Goal: Transaction & Acquisition: Purchase product/service

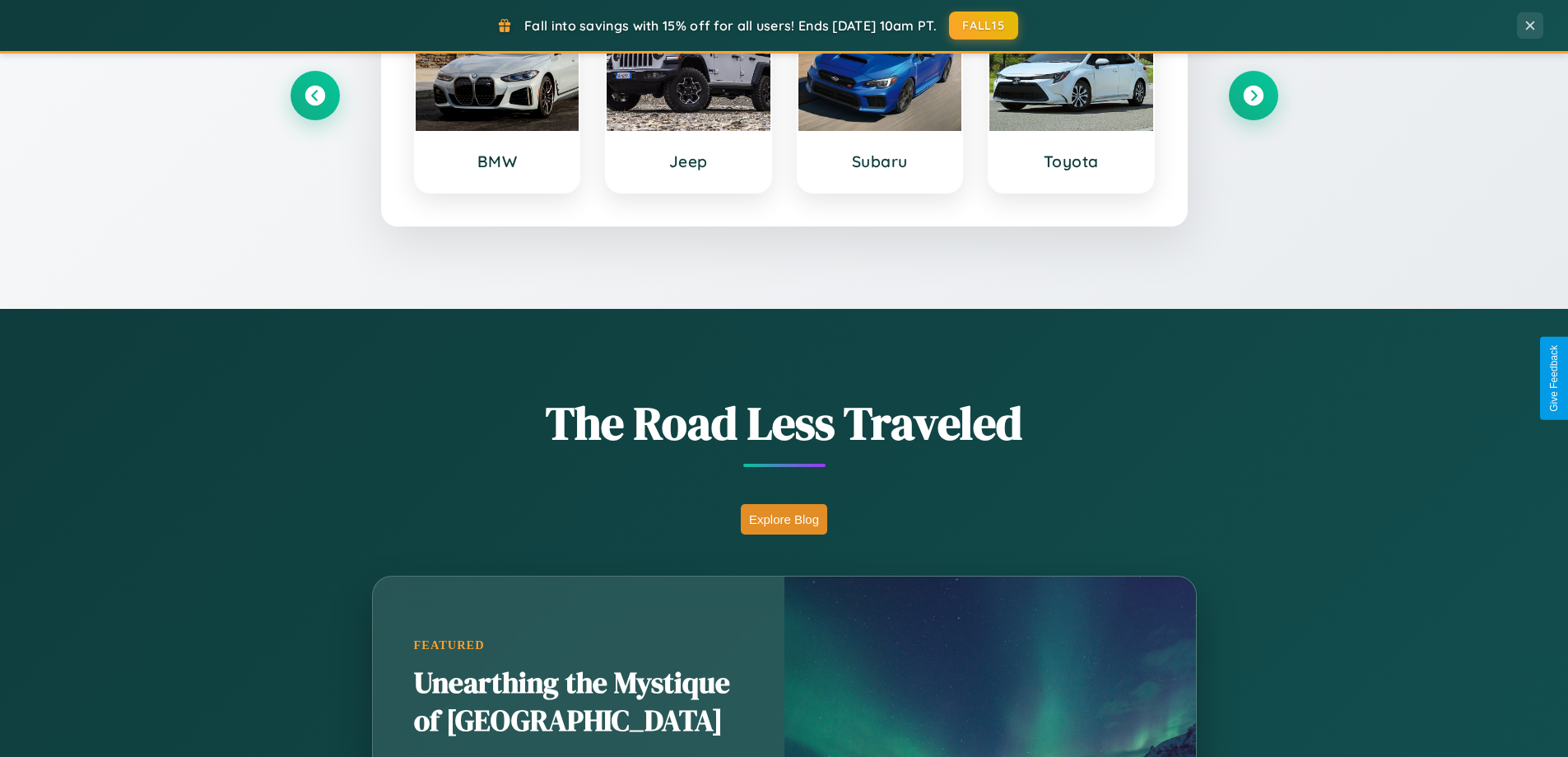
scroll to position [1133, 0]
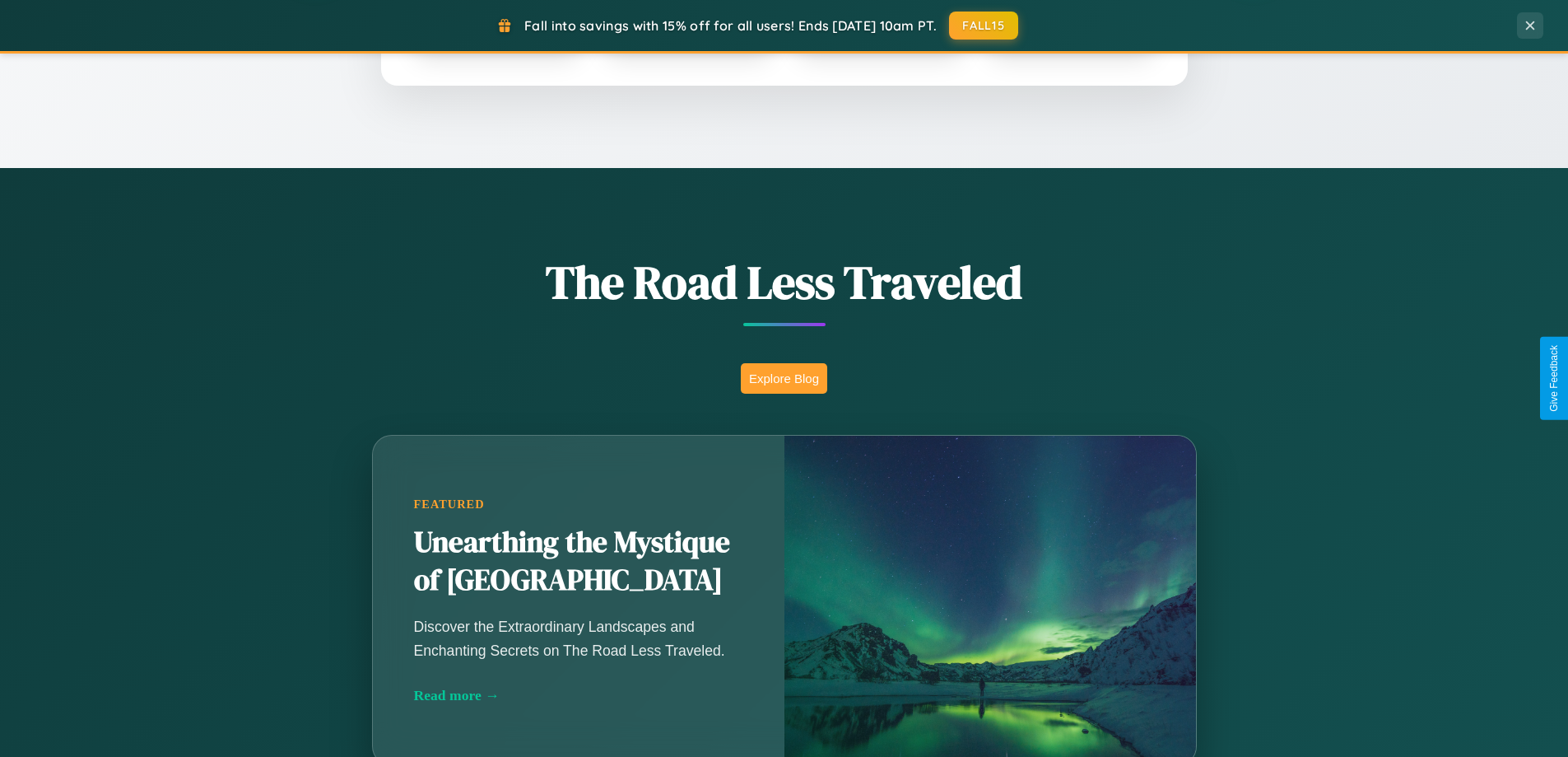
click at [784, 378] on button "Explore Blog" at bounding box center [784, 378] width 87 height 31
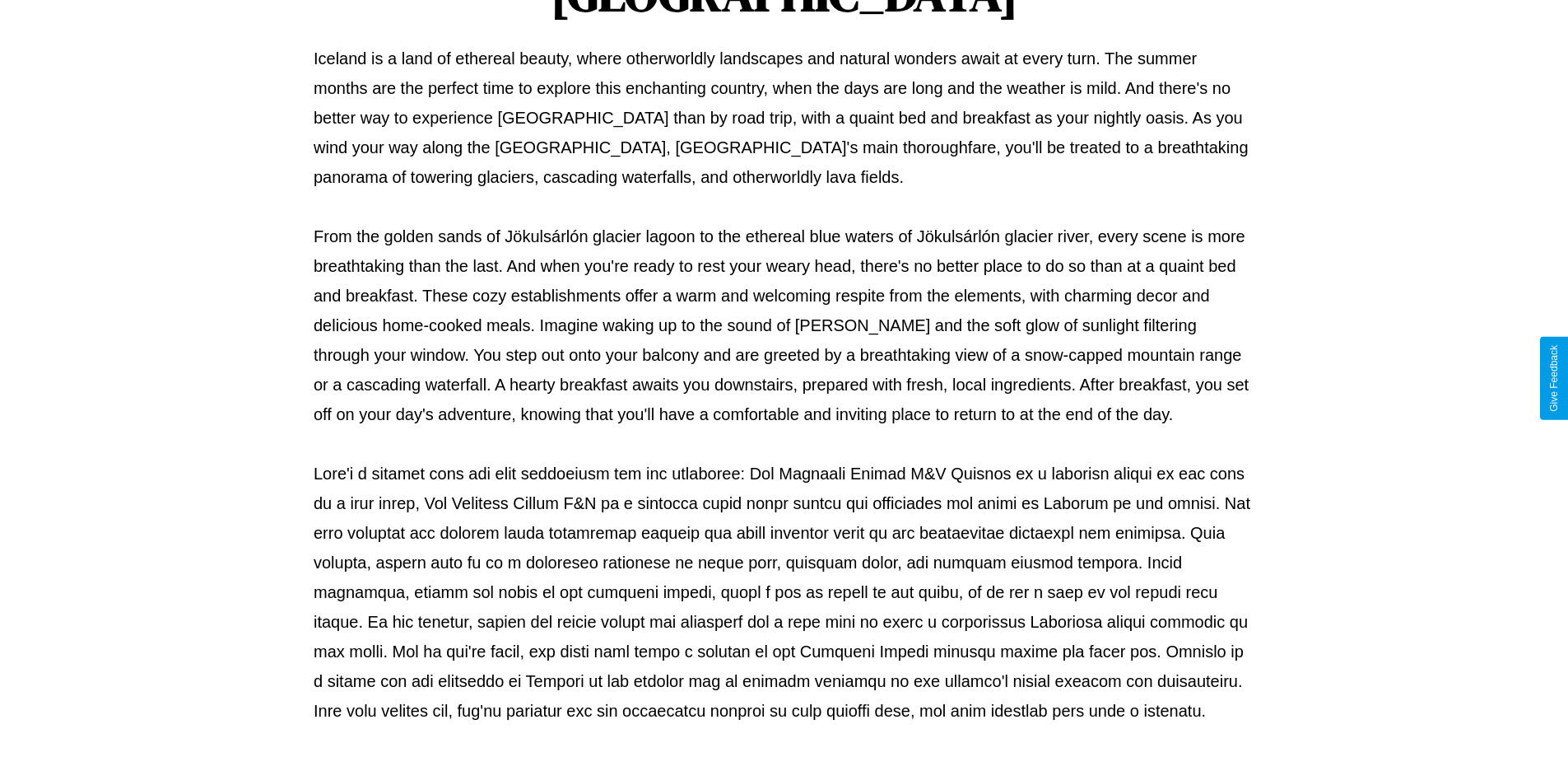
scroll to position [532, 0]
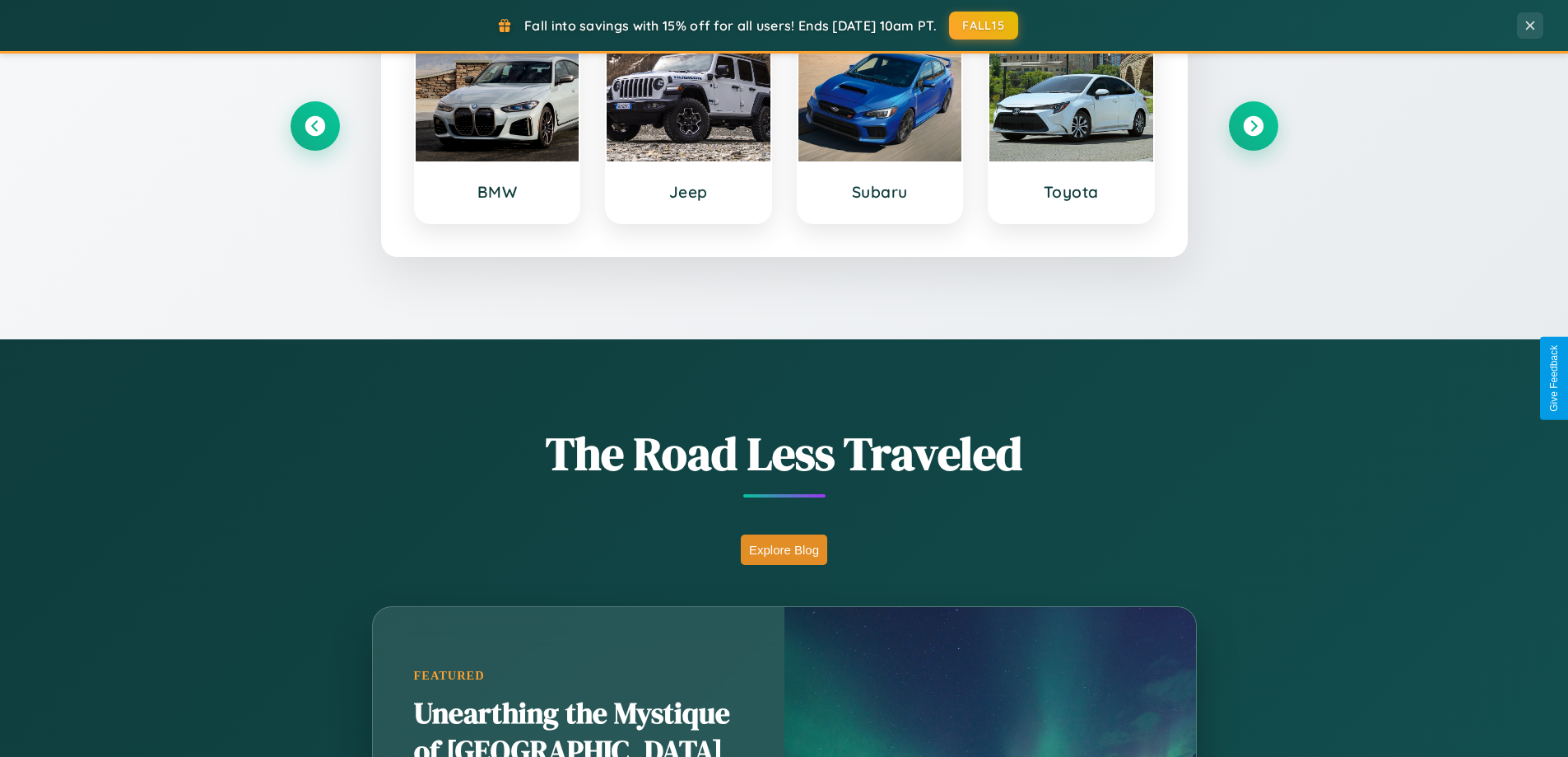
scroll to position [48, 0]
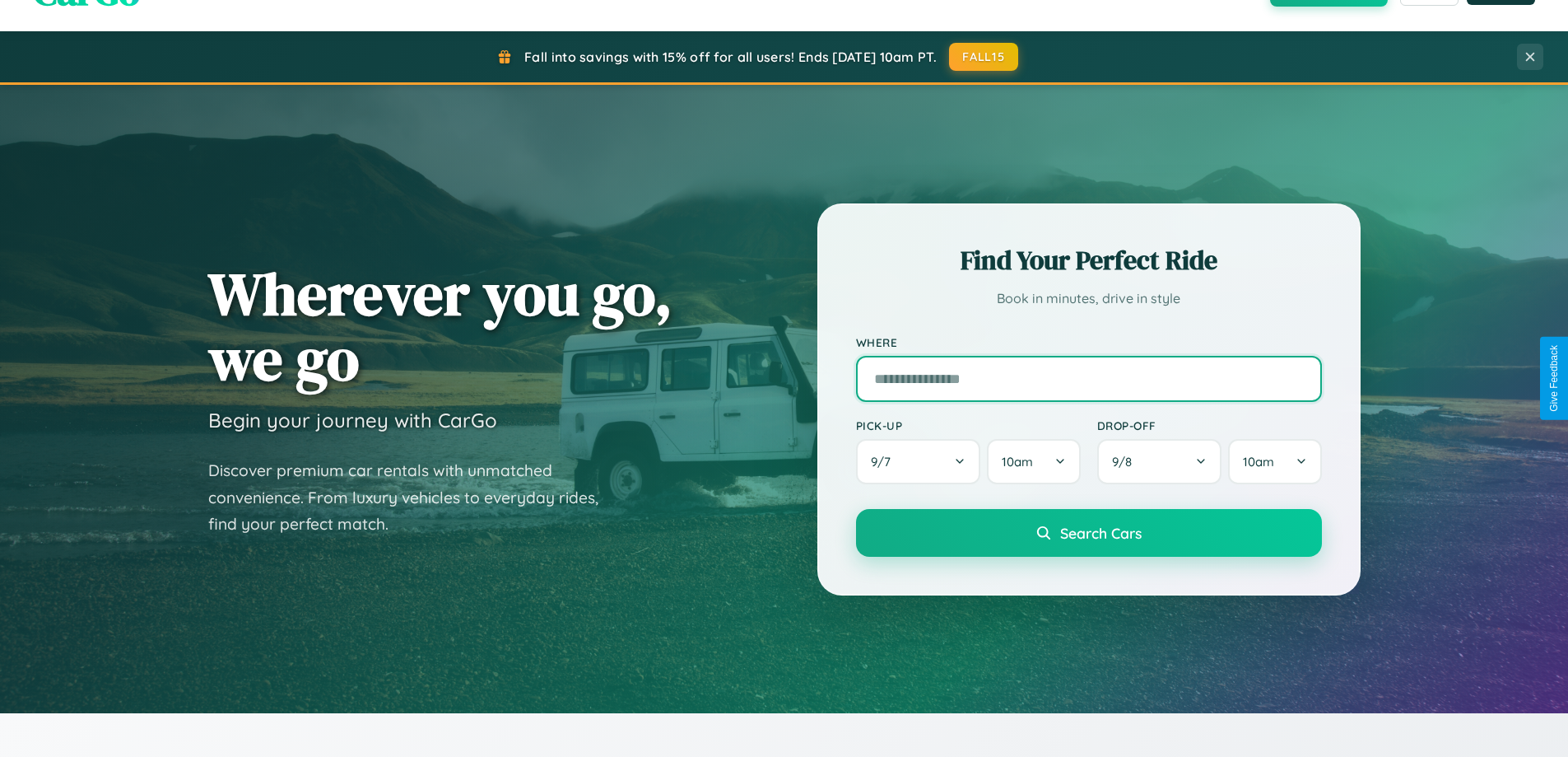
click at [1088, 378] on input "text" at bounding box center [1089, 378] width 466 height 46
type input "**********"
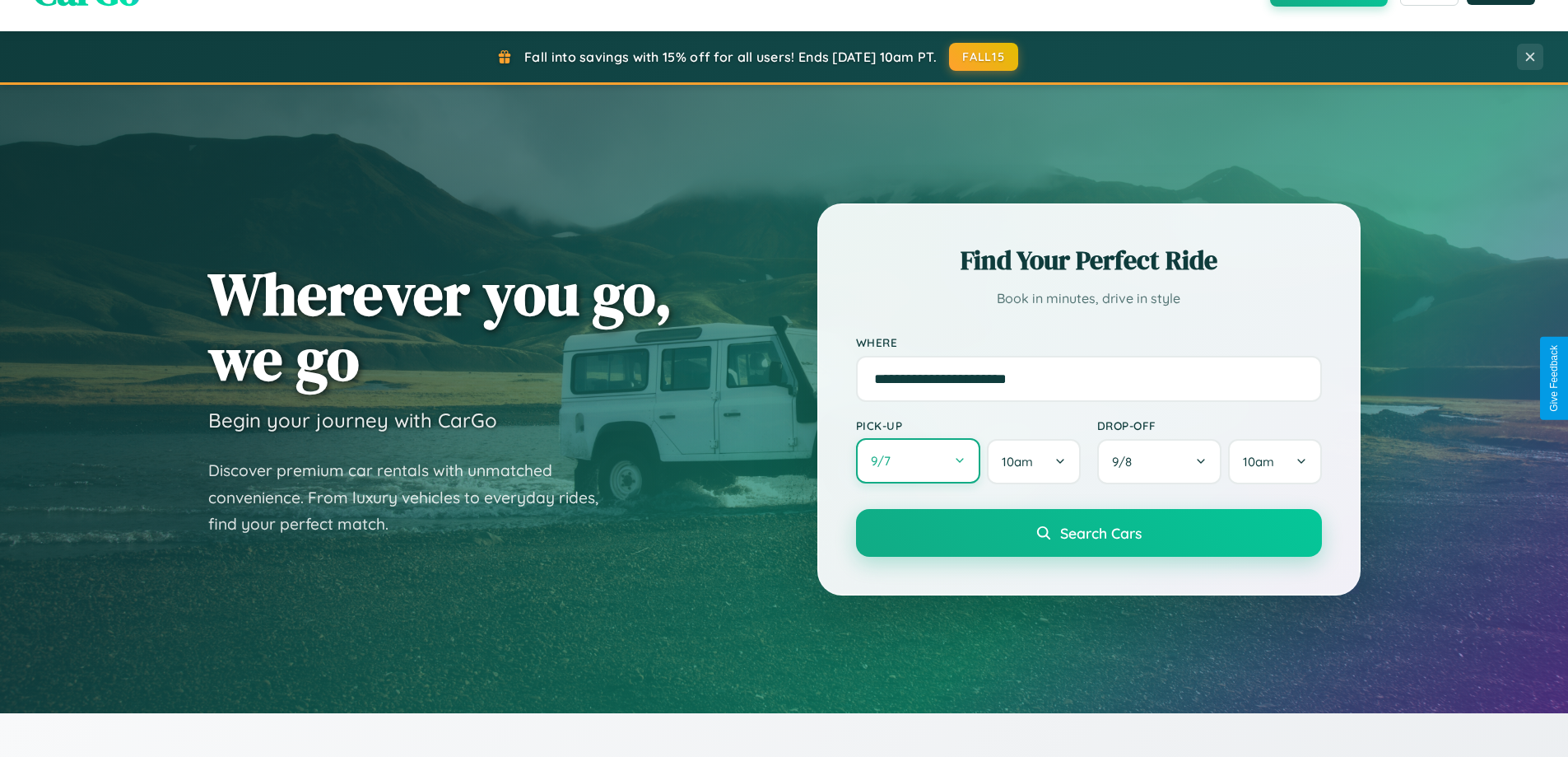
click at [918, 461] on button "9 / 7" at bounding box center [918, 461] width 125 height 46
select select "*"
select select "****"
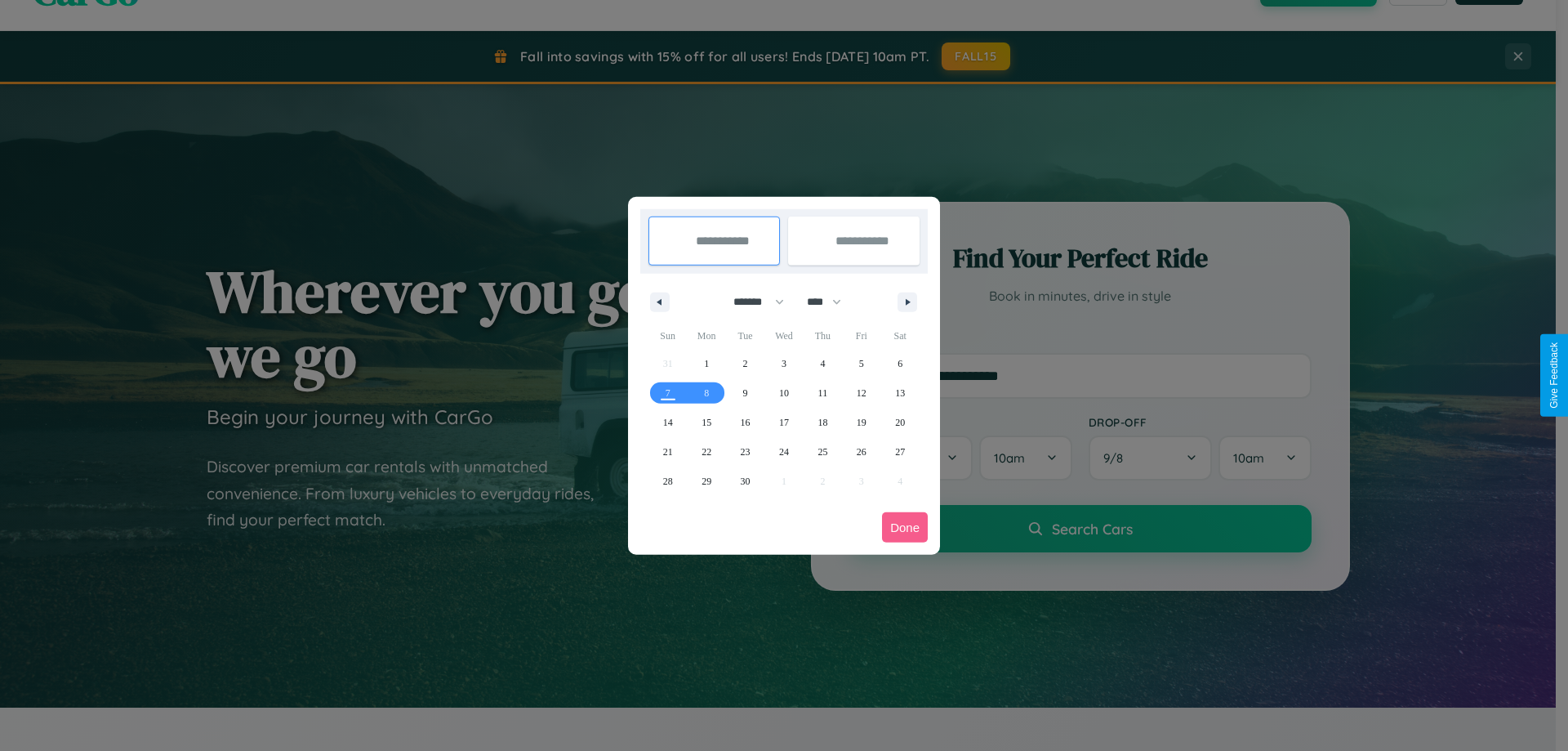
drag, startPoint x: 751, startPoint y: 302, endPoint x: 784, endPoint y: 327, distance: 41.4
click at [751, 302] on select "******* ******** ***** ***** *** **** **** ****** ********* ******* ******** **…" at bounding box center [756, 302] width 69 height 27
click at [707, 480] on span "29" at bounding box center [707, 481] width 10 height 30
type input "**********"
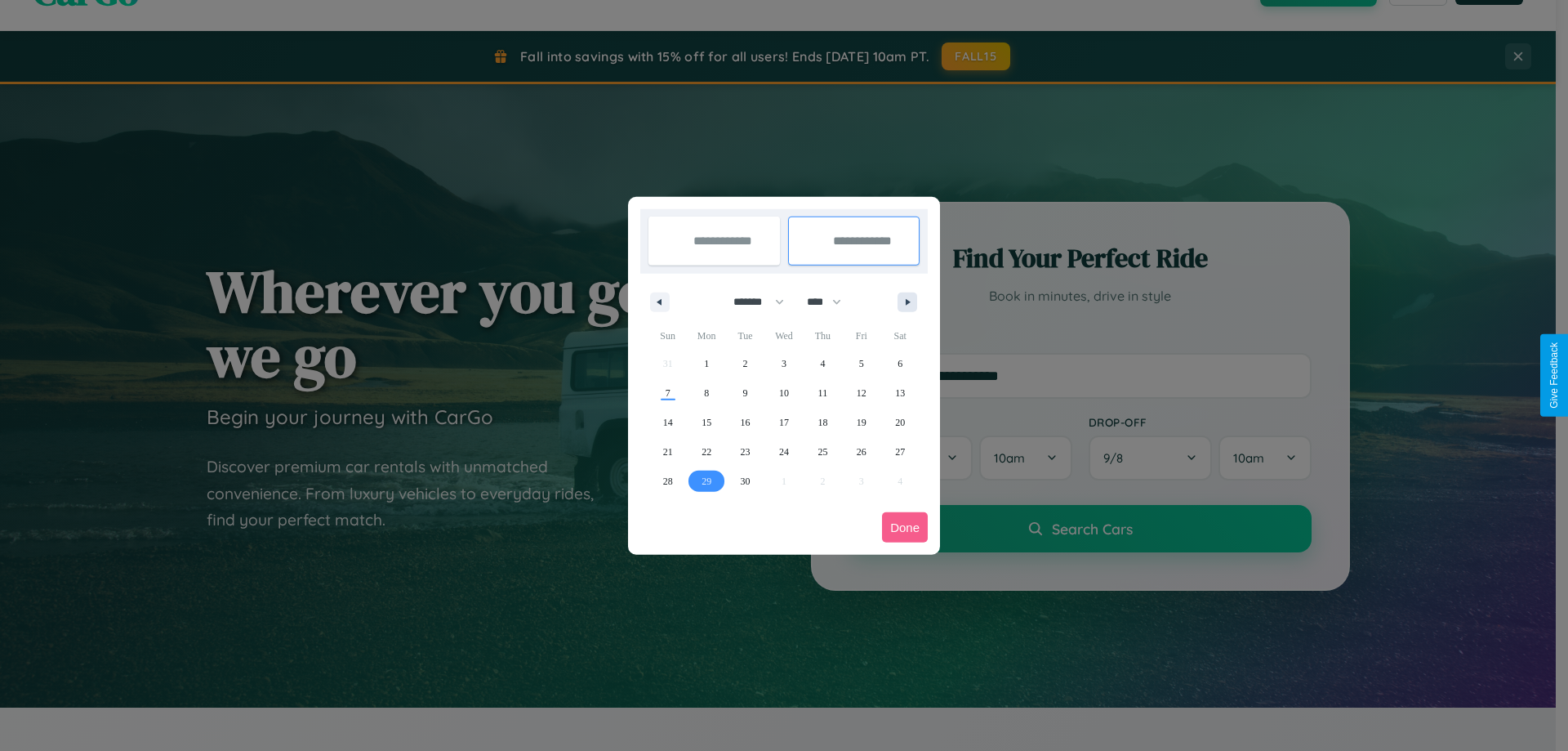
click at [907, 302] on icon "button" at bounding box center [910, 302] width 8 height 6
select select "*"
click at [784, 392] on span "8" at bounding box center [784, 393] width 5 height 30
type input "**********"
select select "*"
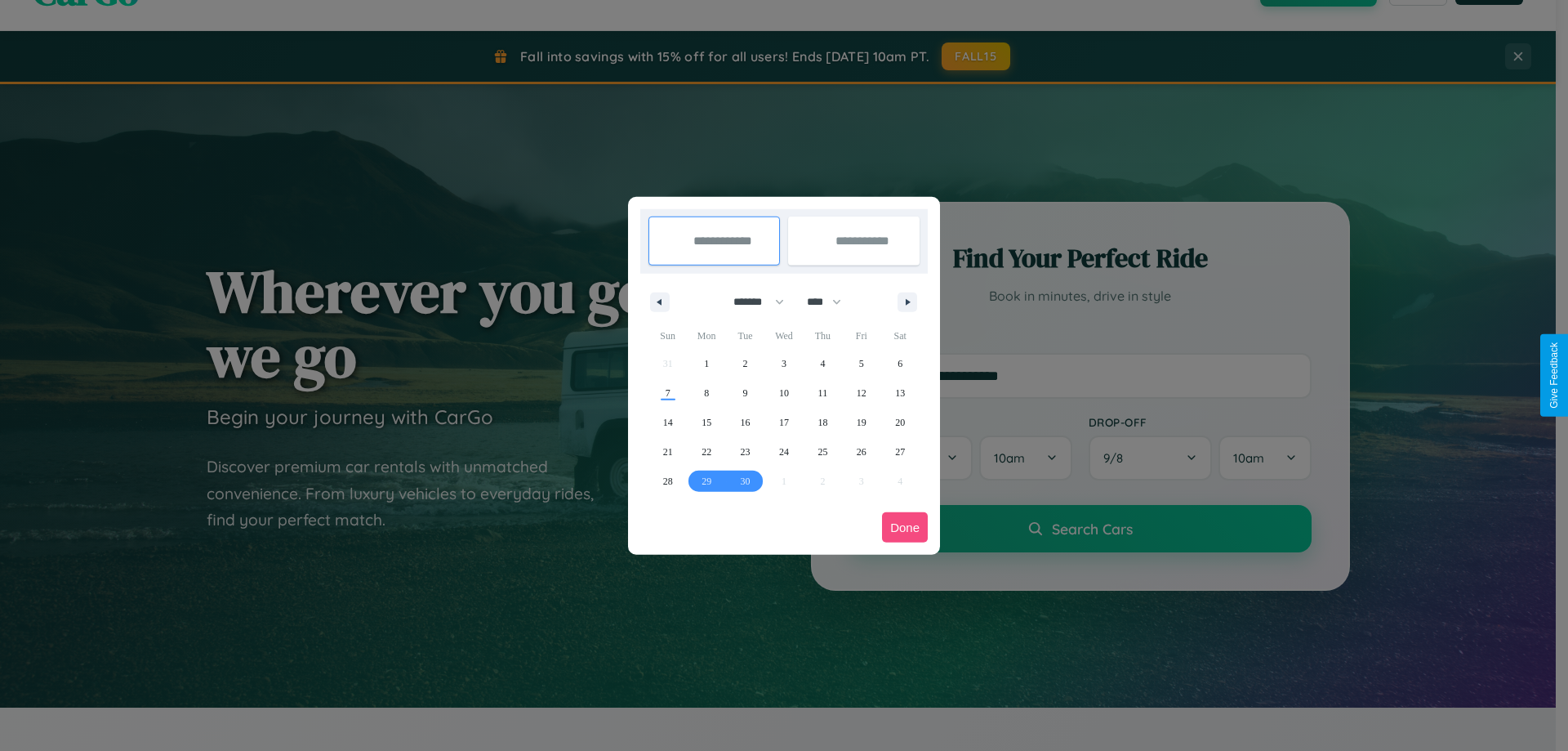
click at [905, 527] on button "Done" at bounding box center [905, 527] width 45 height 31
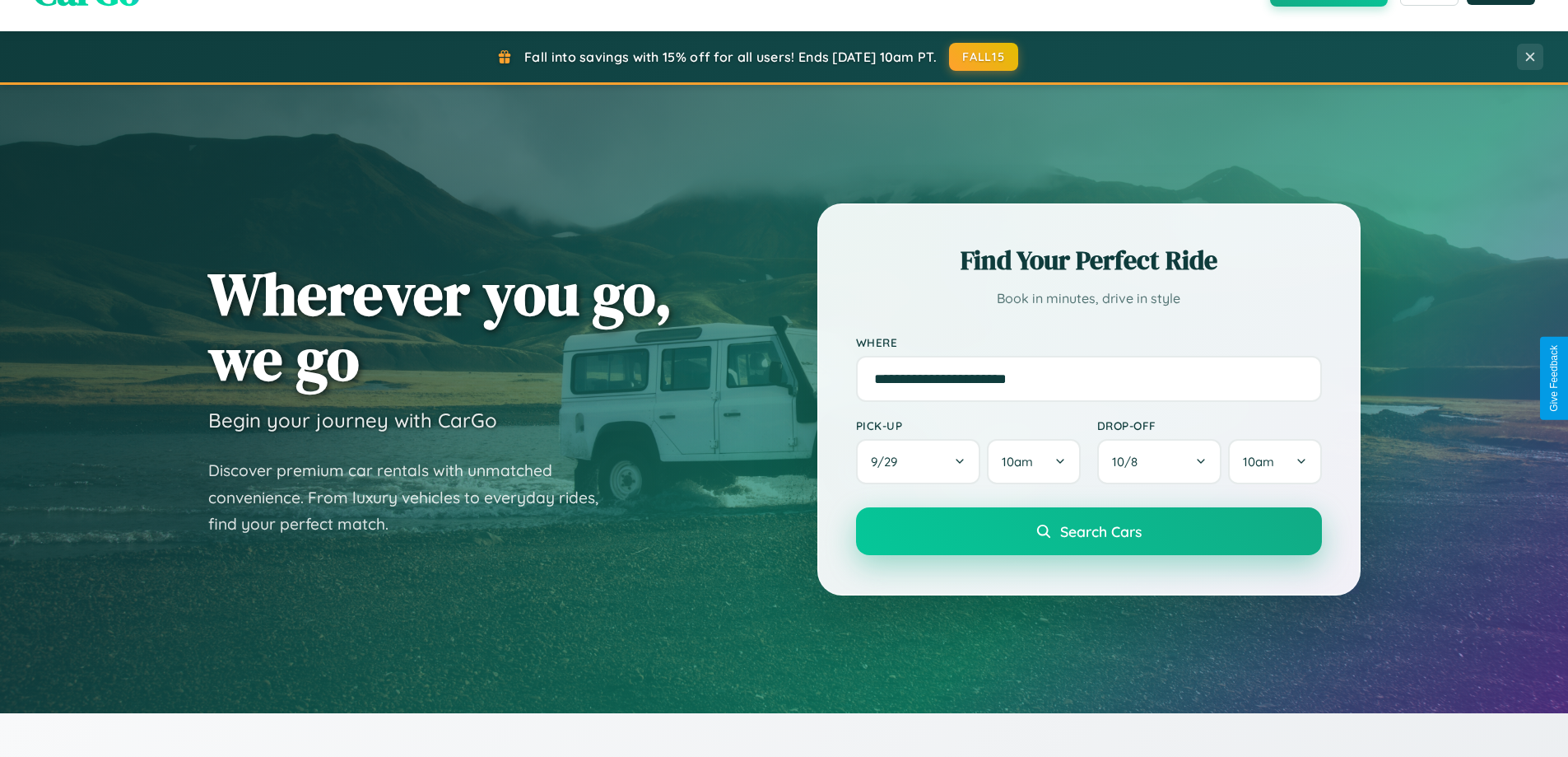
click at [1088, 531] on span "Search Cars" at bounding box center [1100, 530] width 81 height 18
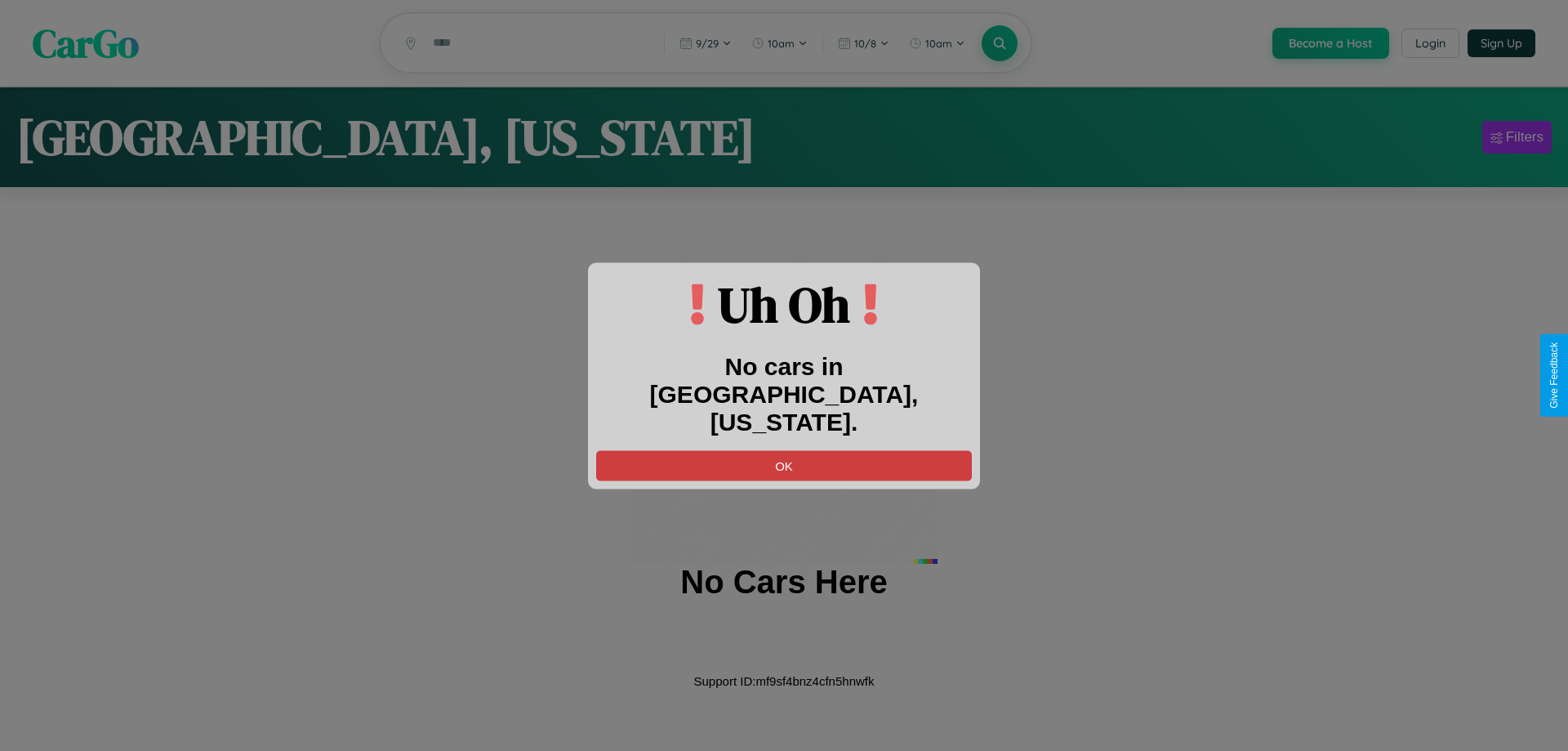
click at [784, 450] on button "OK" at bounding box center [784, 465] width 376 height 31
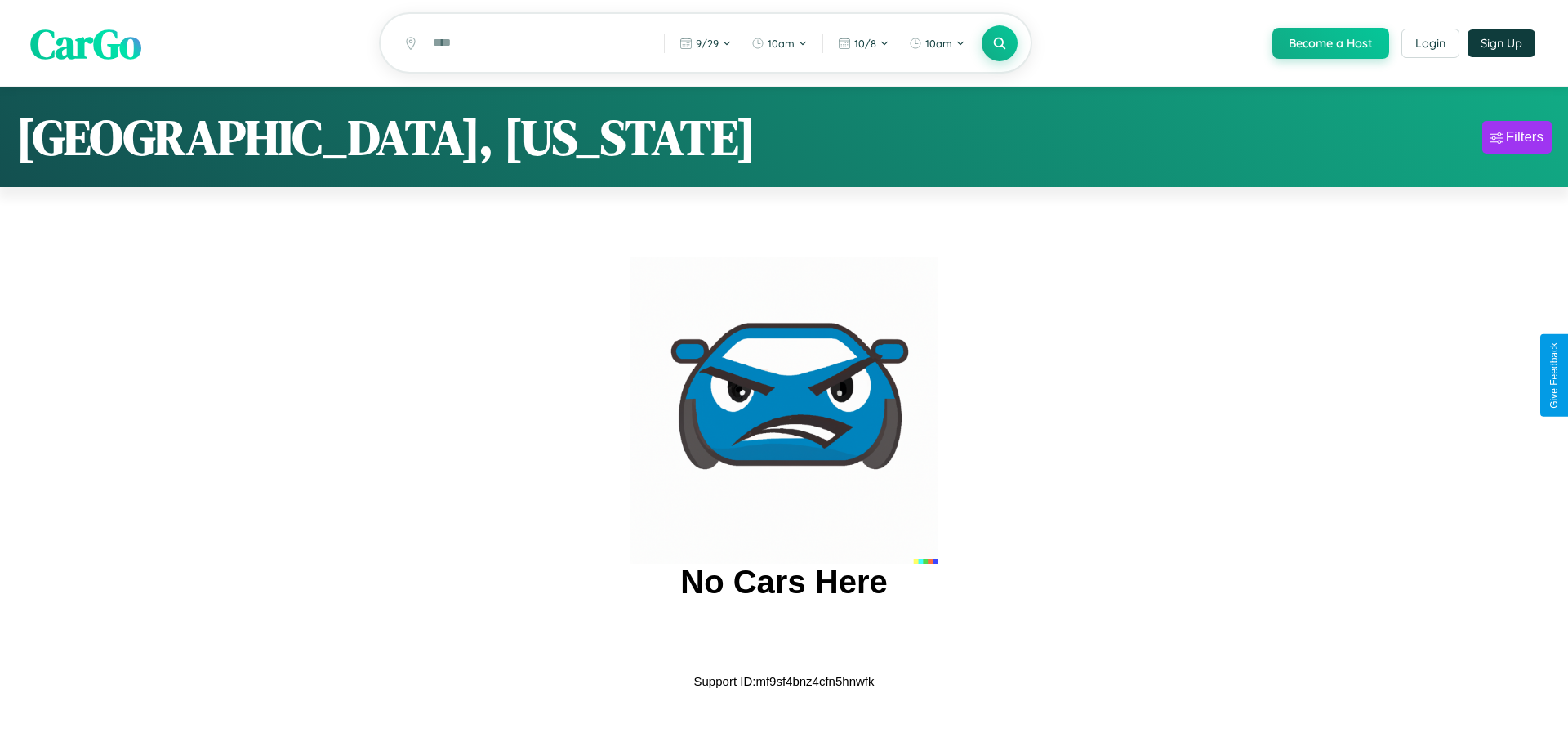
click at [86, 44] on span "CarGo" at bounding box center [86, 43] width 111 height 56
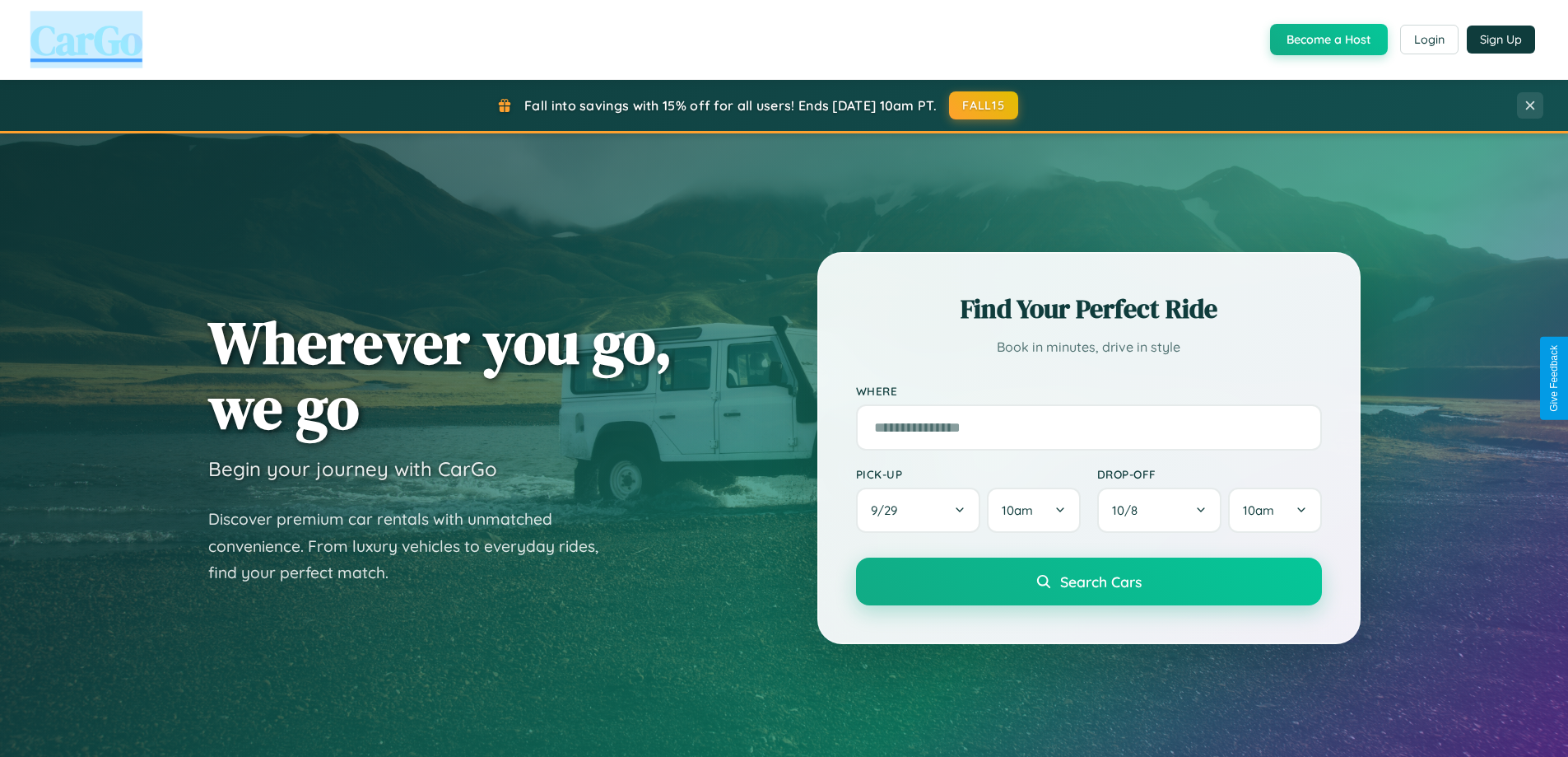
scroll to position [2645, 0]
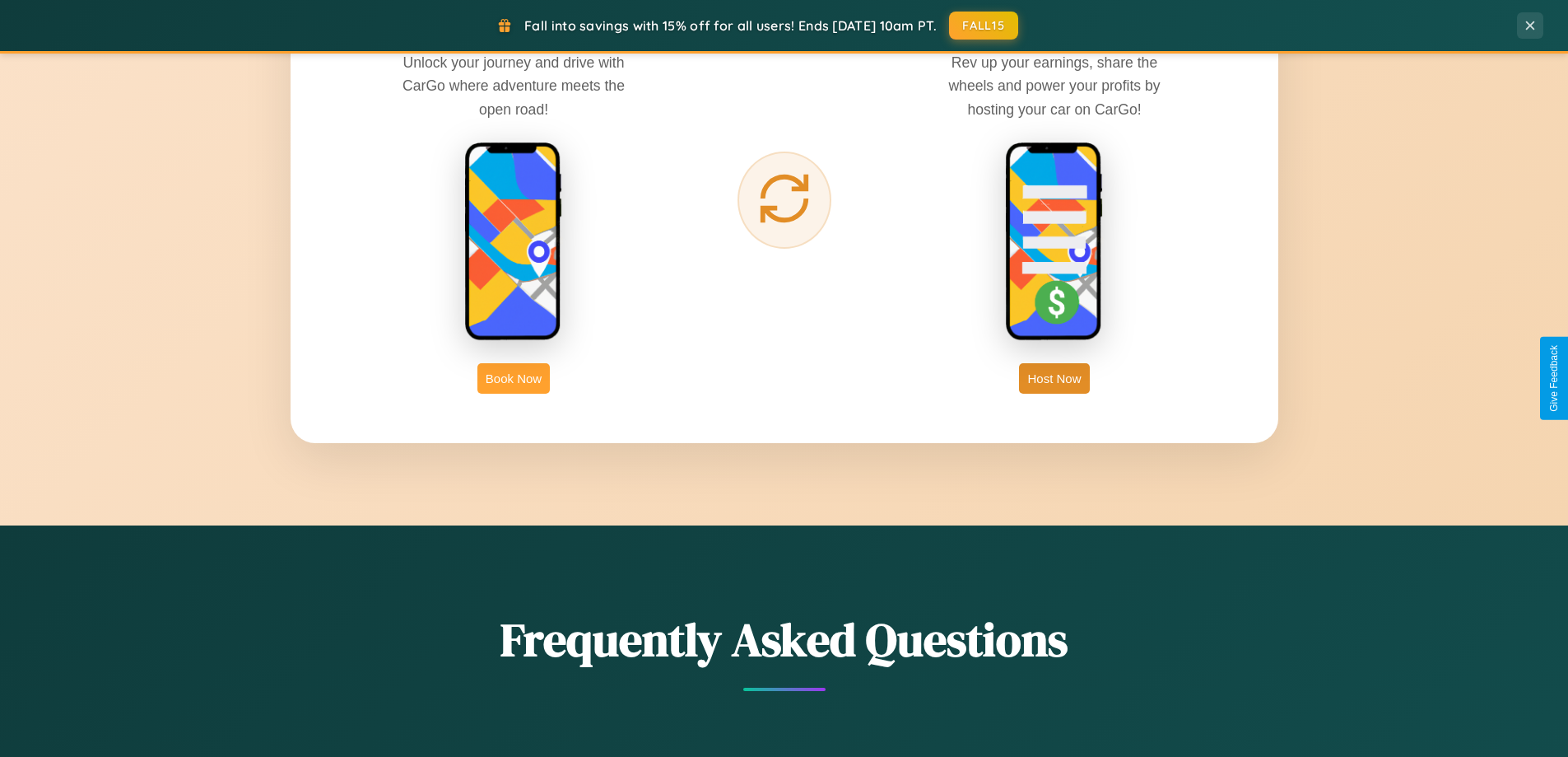
click at [514, 378] on button "Book Now" at bounding box center [514, 378] width 73 height 31
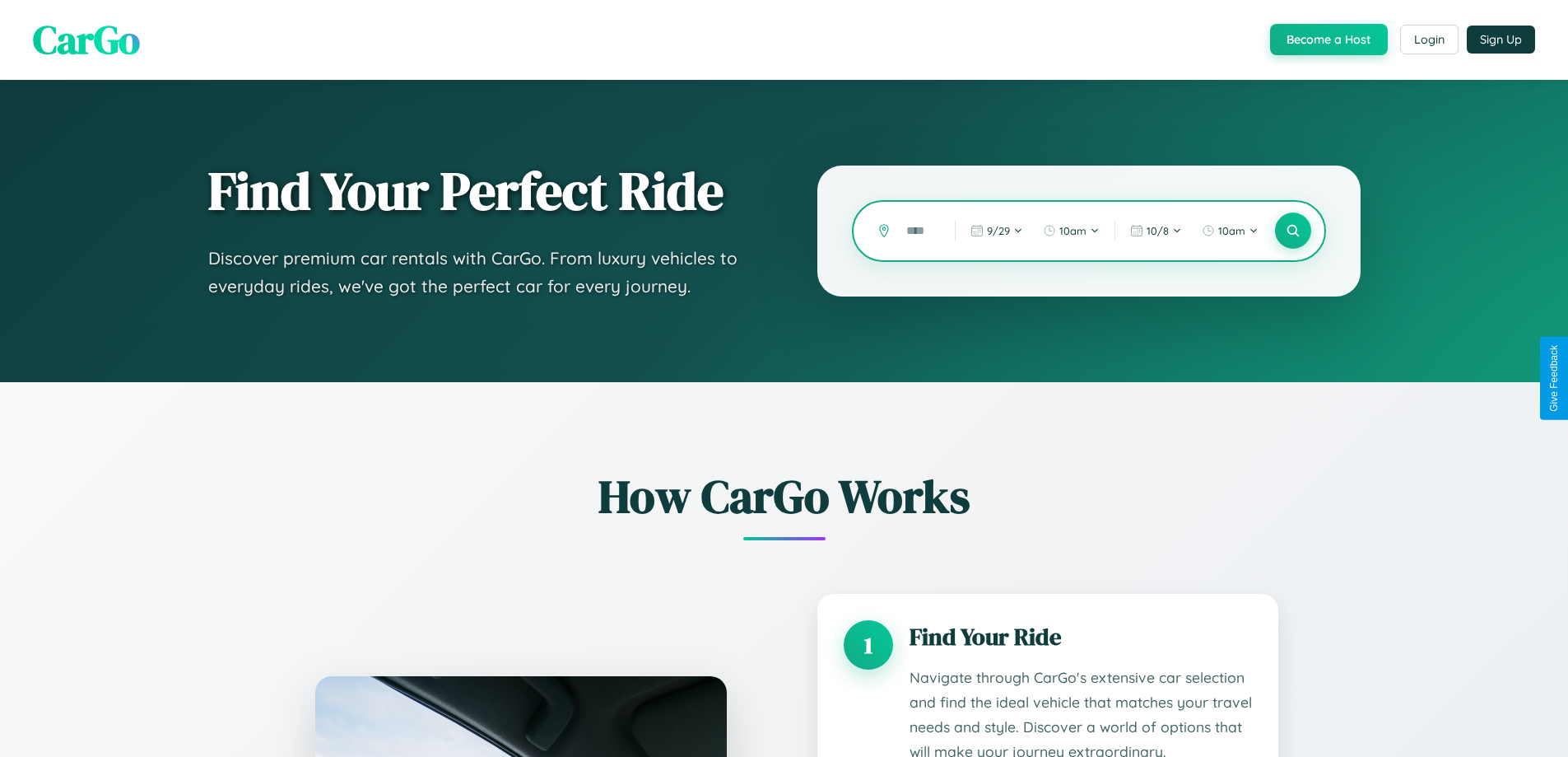
click at [918, 230] on input "text" at bounding box center [917, 230] width 40 height 29
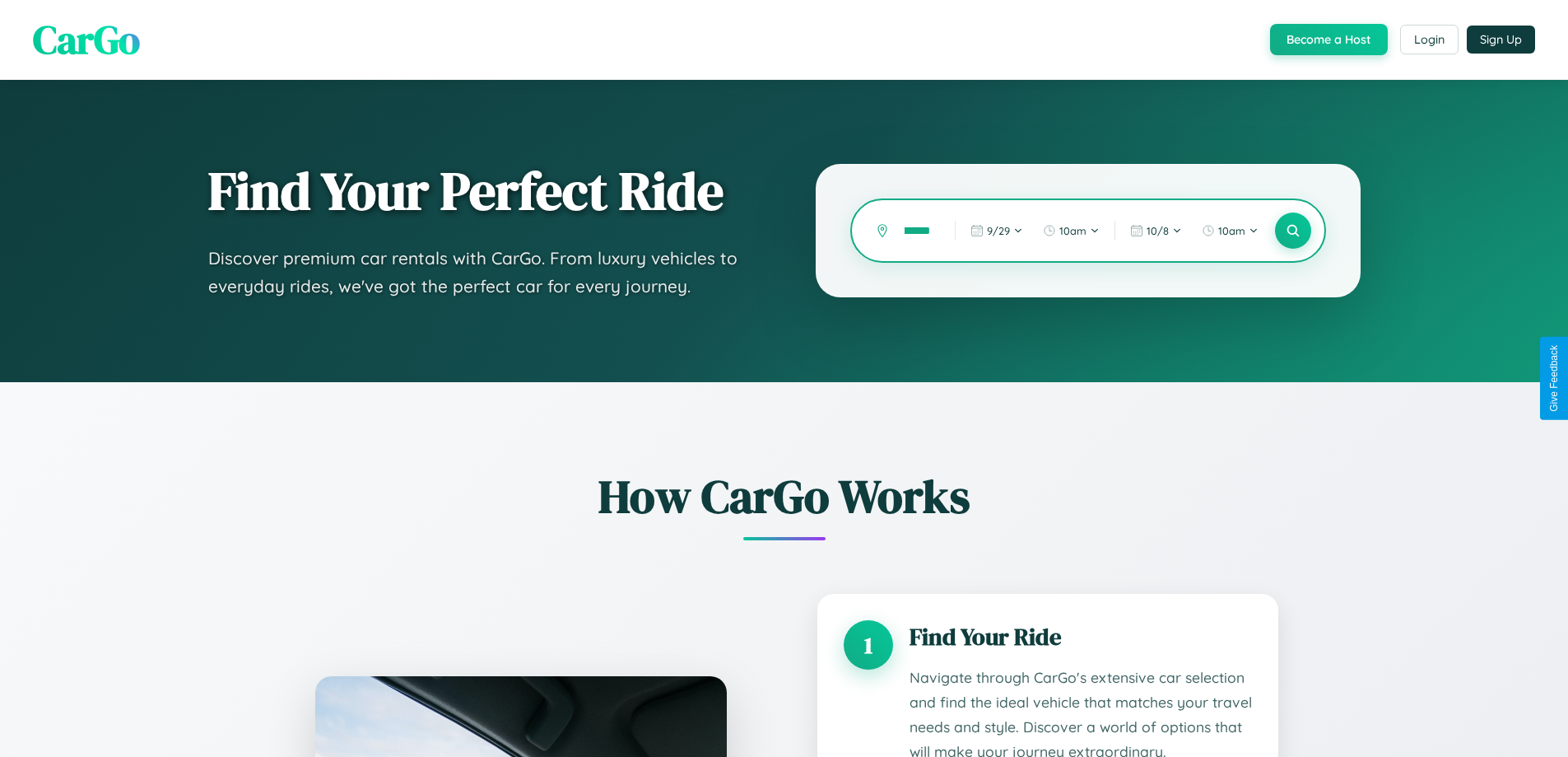
scroll to position [0, 15]
type input "******"
click at [1292, 230] on icon at bounding box center [1292, 230] width 16 height 16
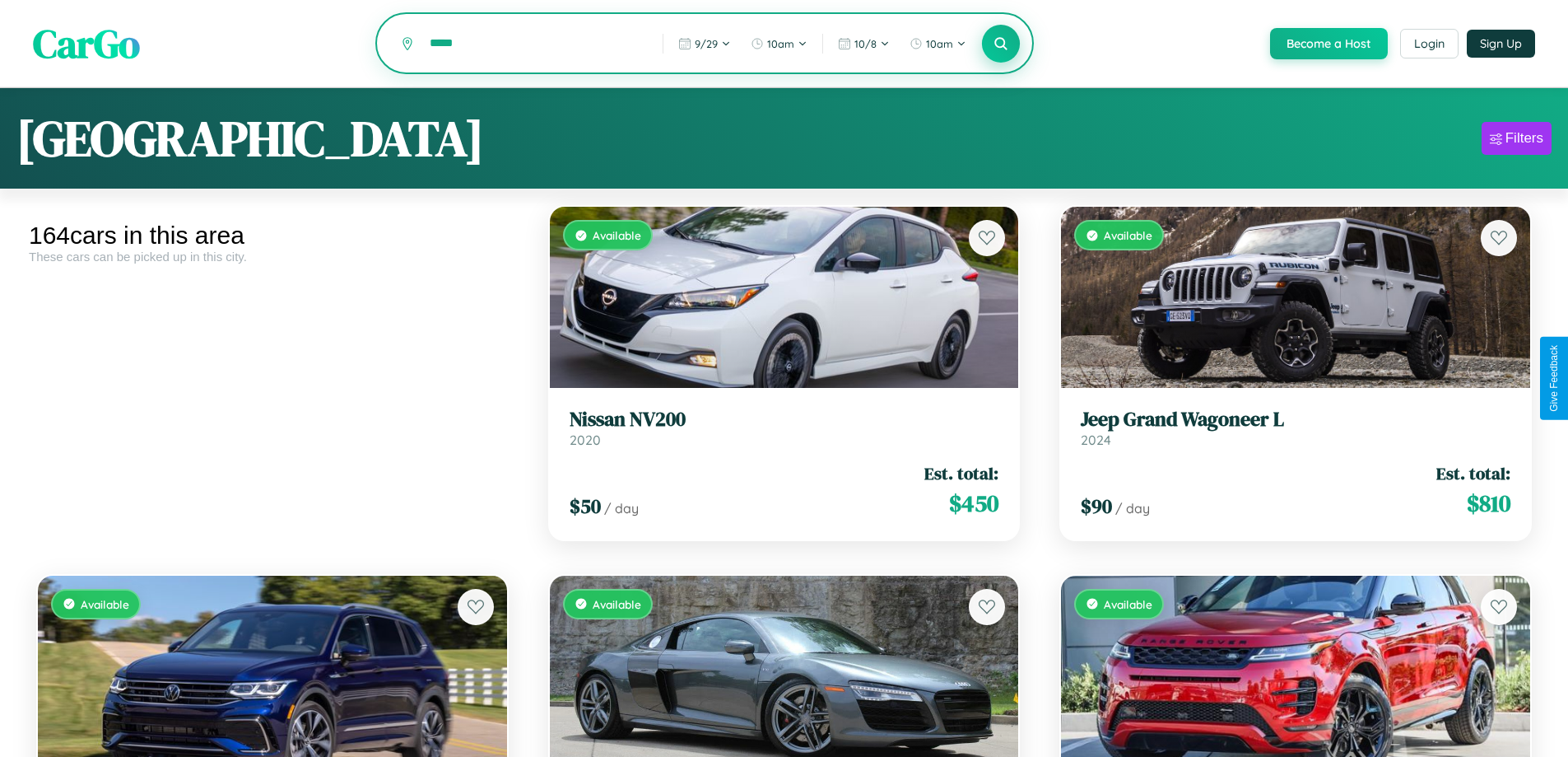
type input "*****"
click at [1000, 45] on icon at bounding box center [1001, 43] width 16 height 16
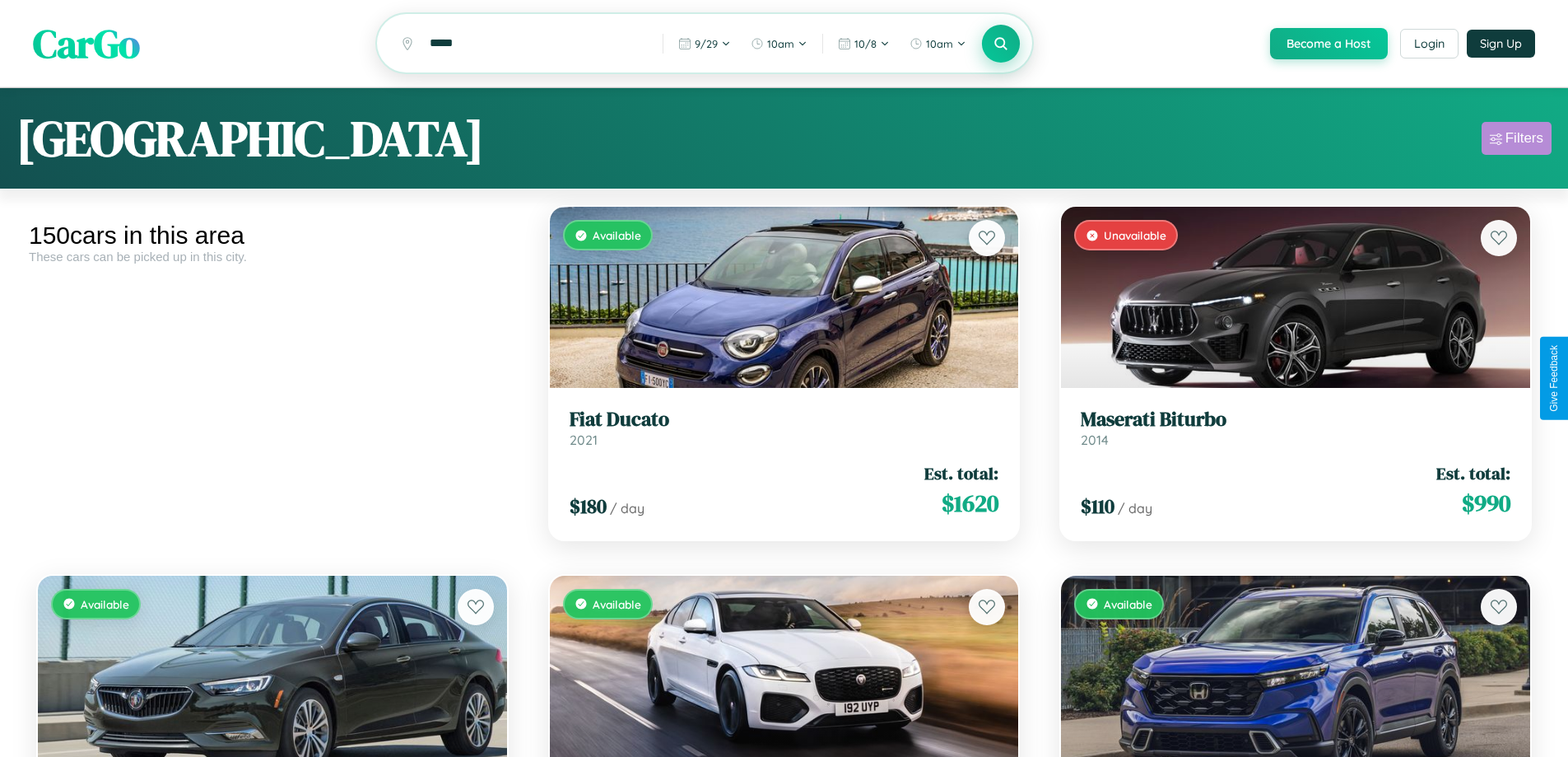
click at [1517, 141] on div "Filters" at bounding box center [1524, 139] width 38 height 17
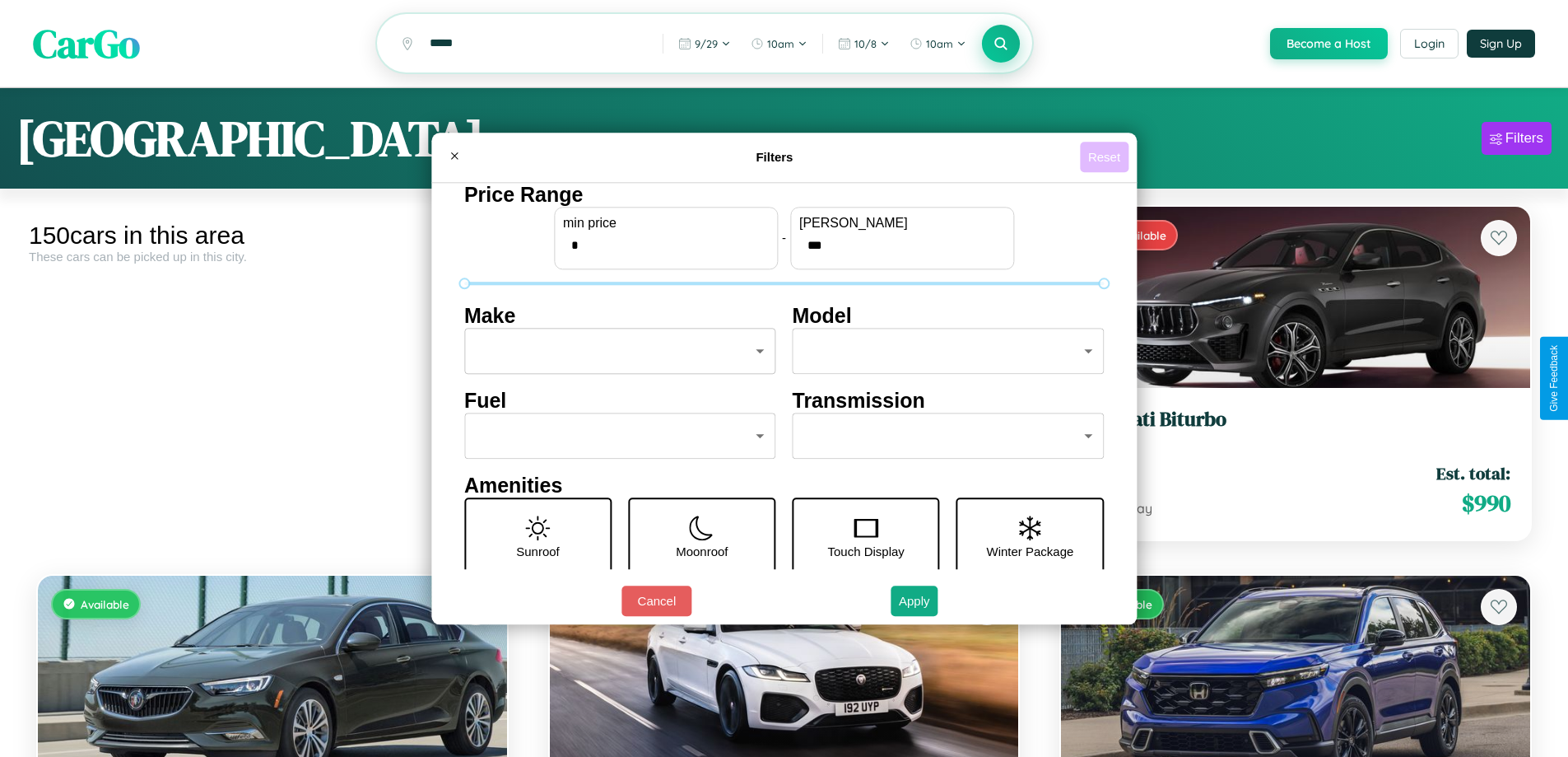
click at [1107, 157] on button "Reset" at bounding box center [1105, 157] width 48 height 31
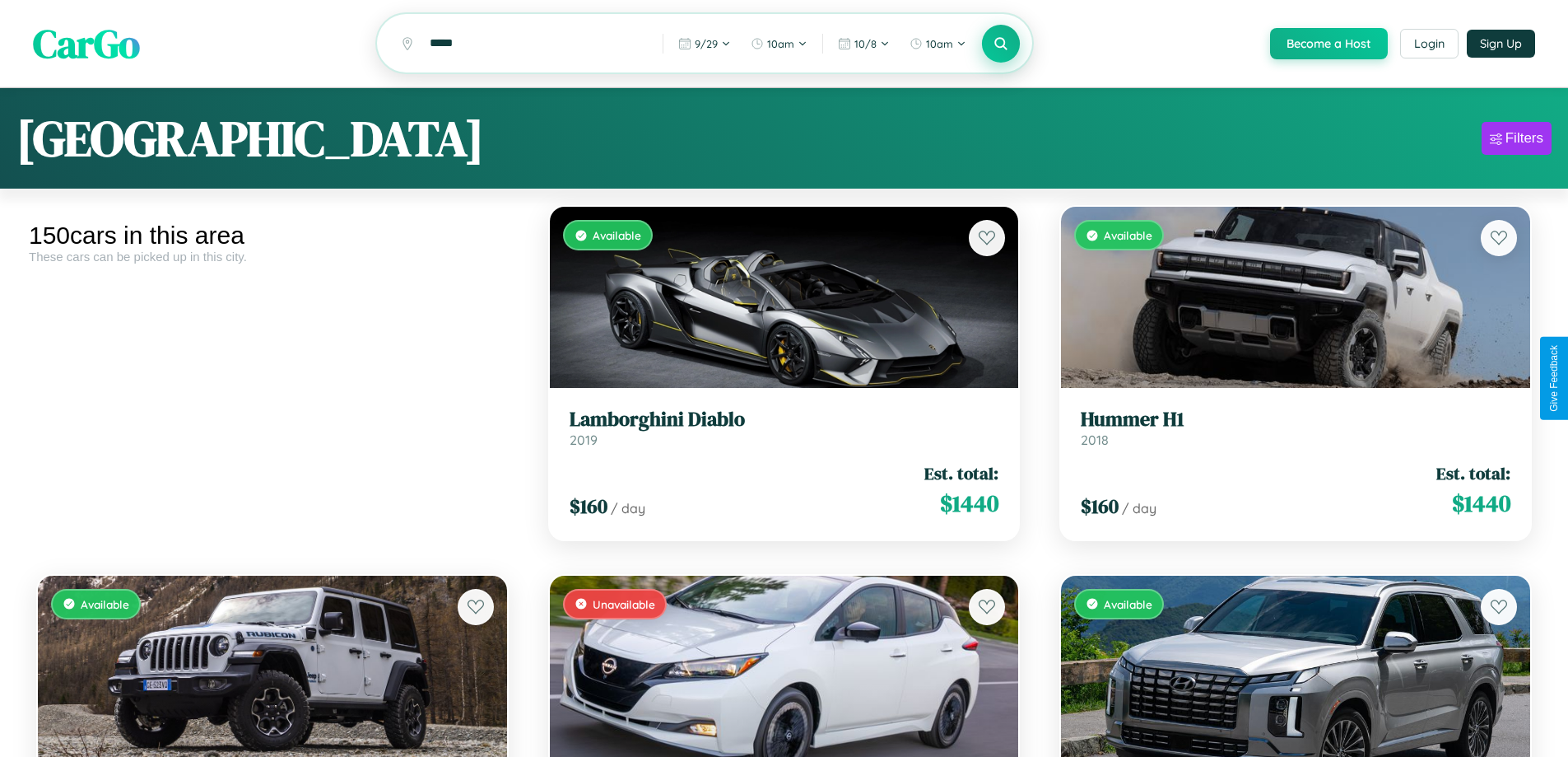
scroll to position [15346, 0]
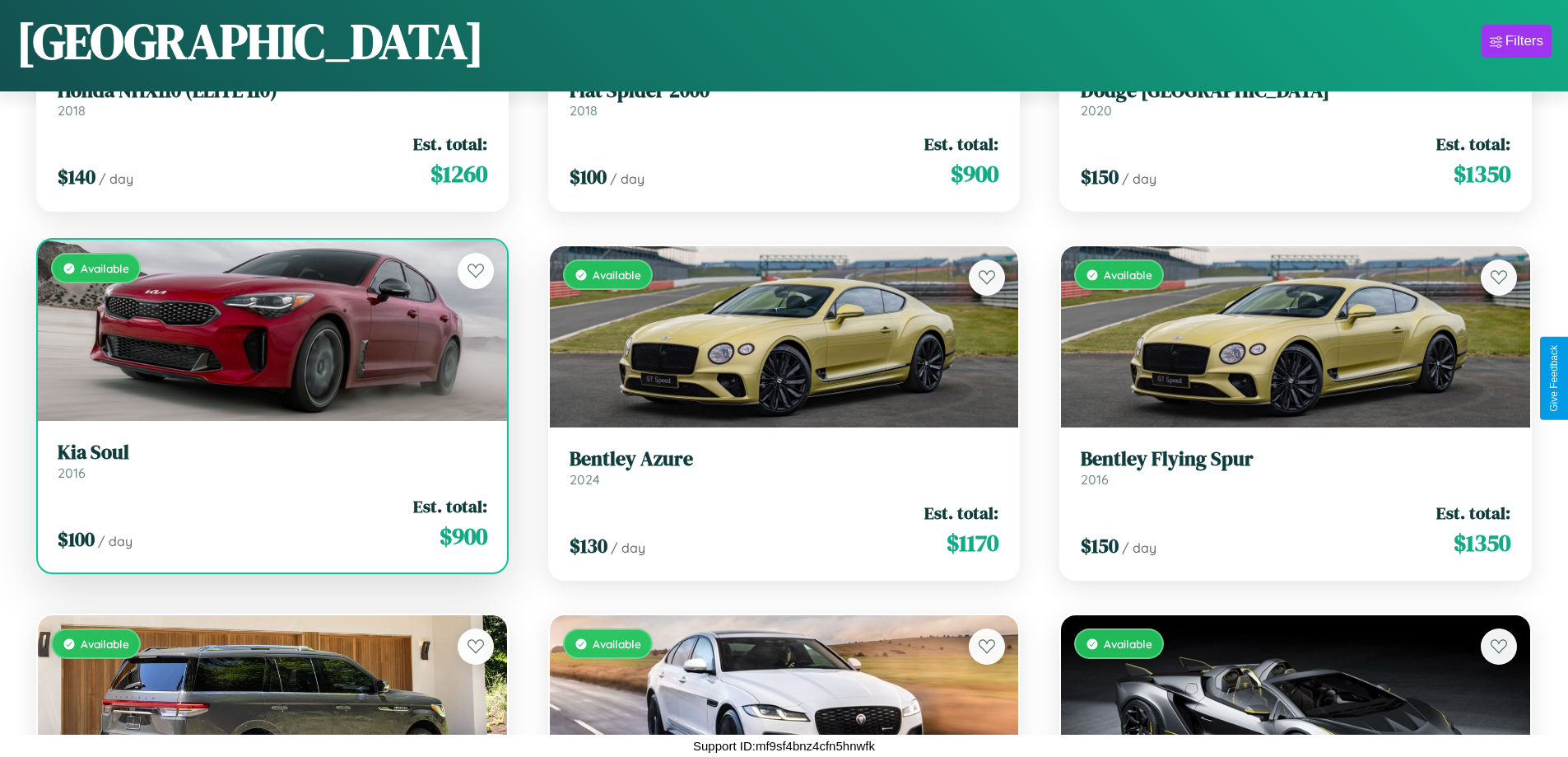
click at [270, 467] on link "Kia Soul 2016" at bounding box center [272, 460] width 430 height 40
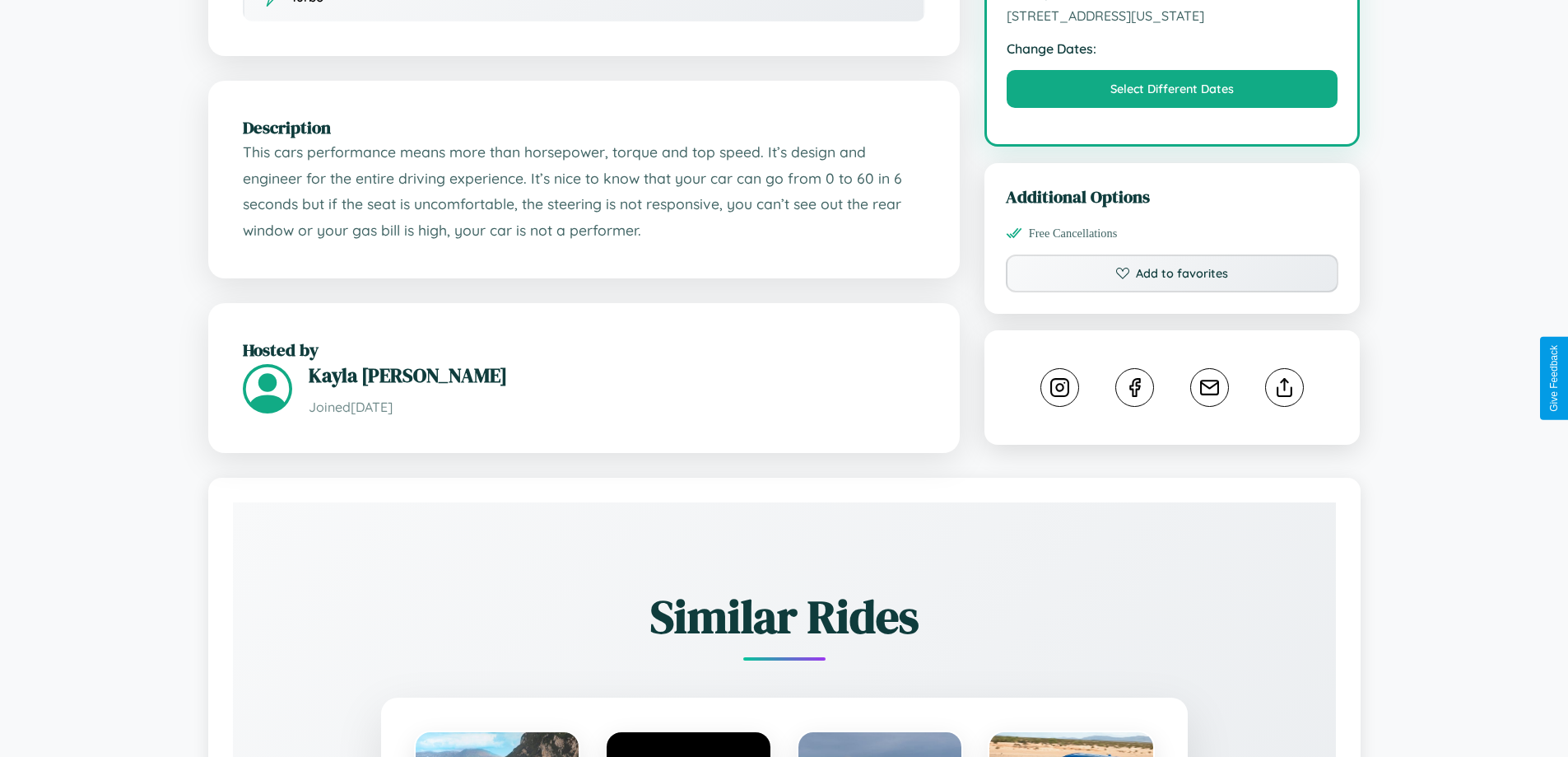
scroll to position [541, 0]
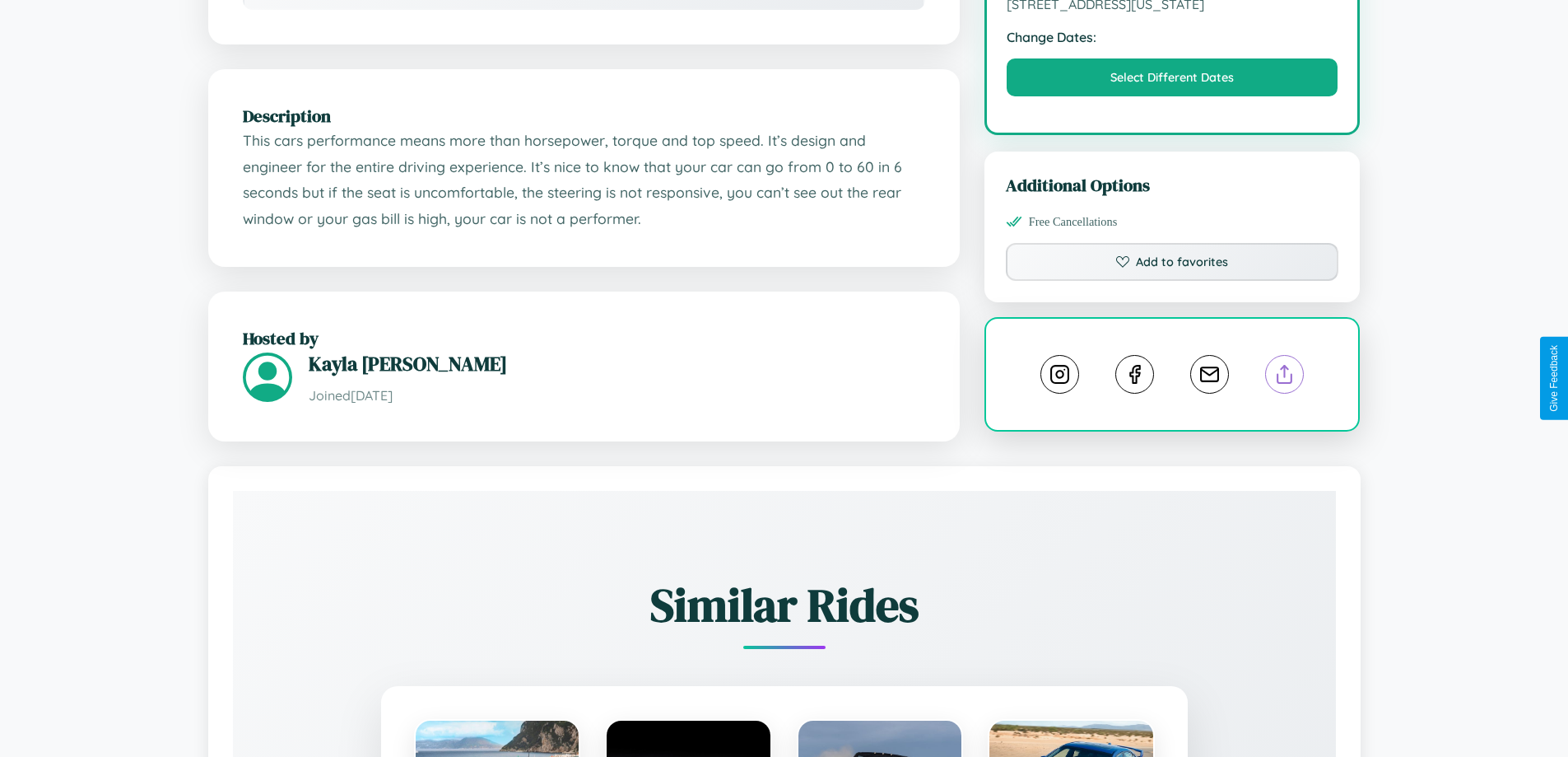
click at [1285, 377] on line at bounding box center [1285, 371] width 0 height 11
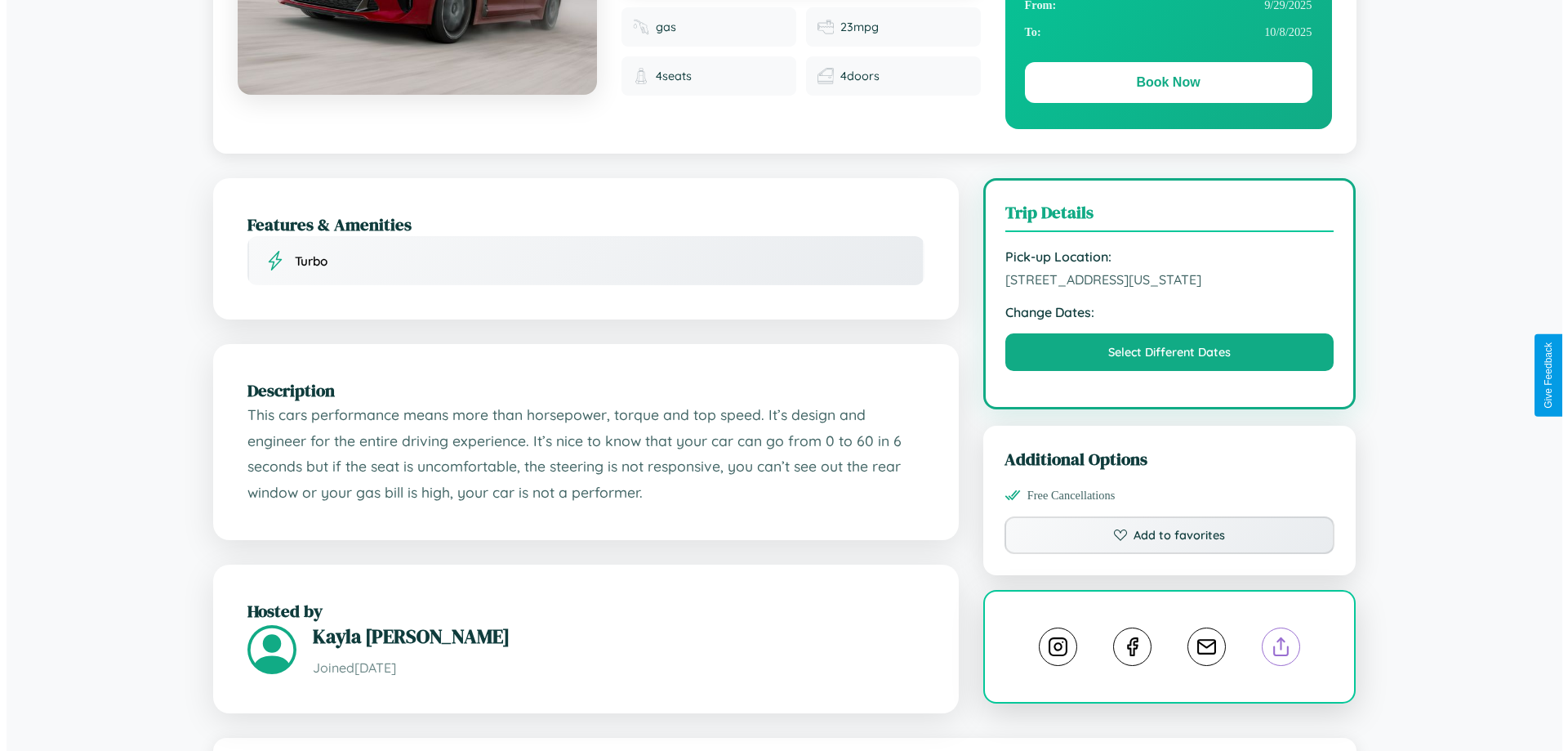
scroll to position [0, 0]
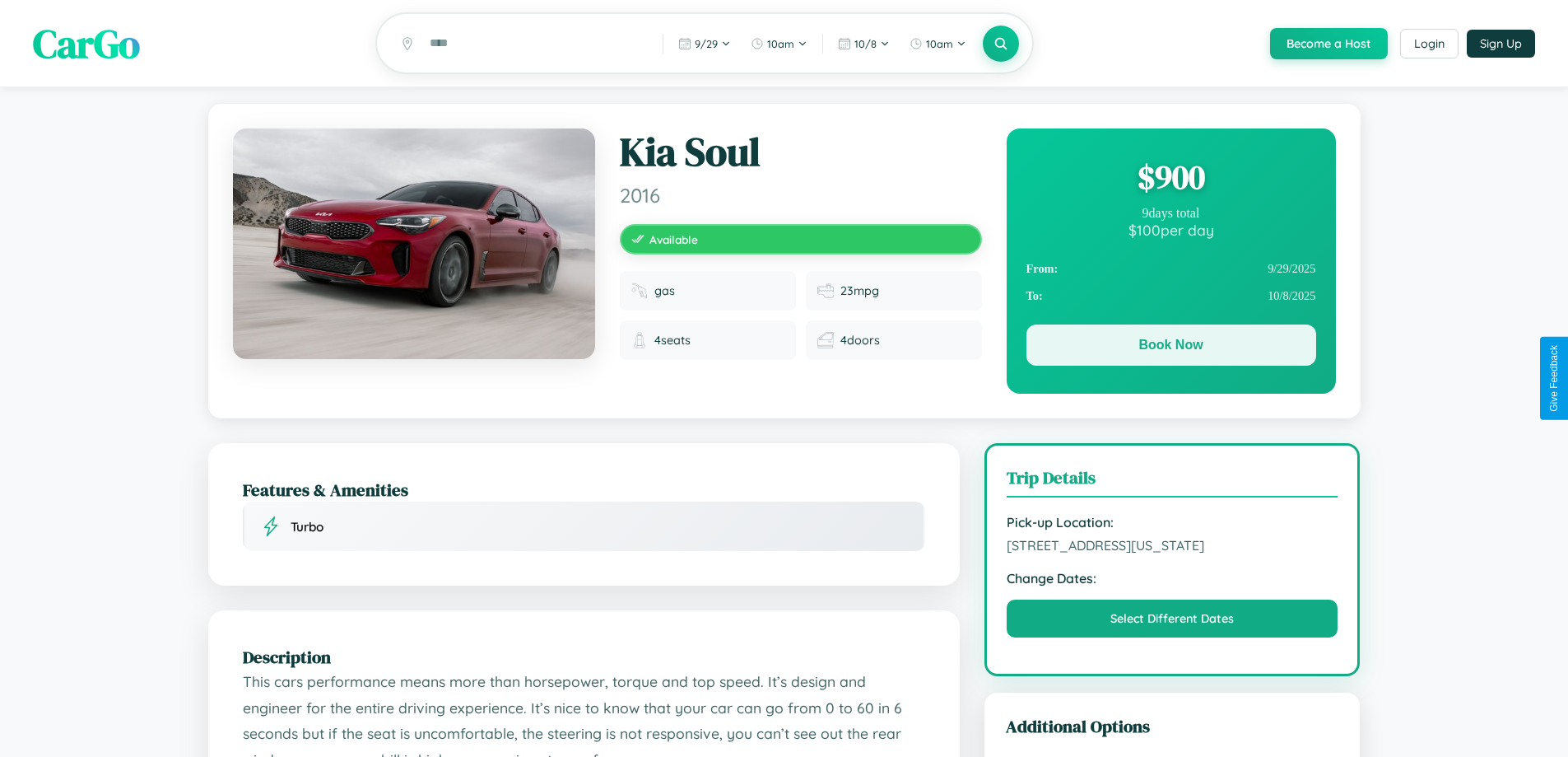
click at [1171, 348] on button "Book Now" at bounding box center [1171, 345] width 290 height 41
